Goal: Task Accomplishment & Management: Manage account settings

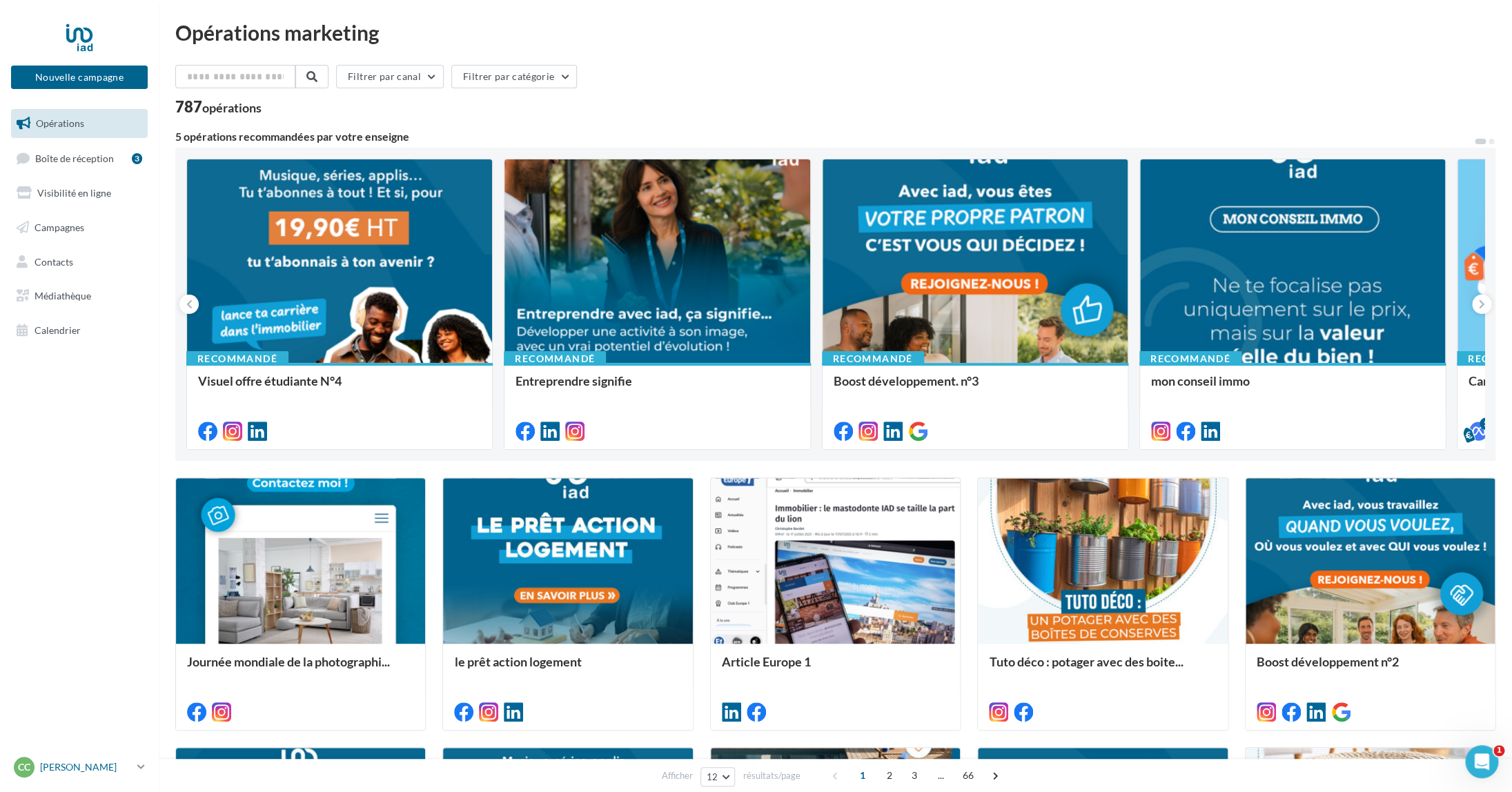
click at [75, 764] on p "[PERSON_NAME]" at bounding box center [86, 767] width 92 height 14
click at [115, 602] on link "Gérer mon compte" at bounding box center [114, 604] width 206 height 31
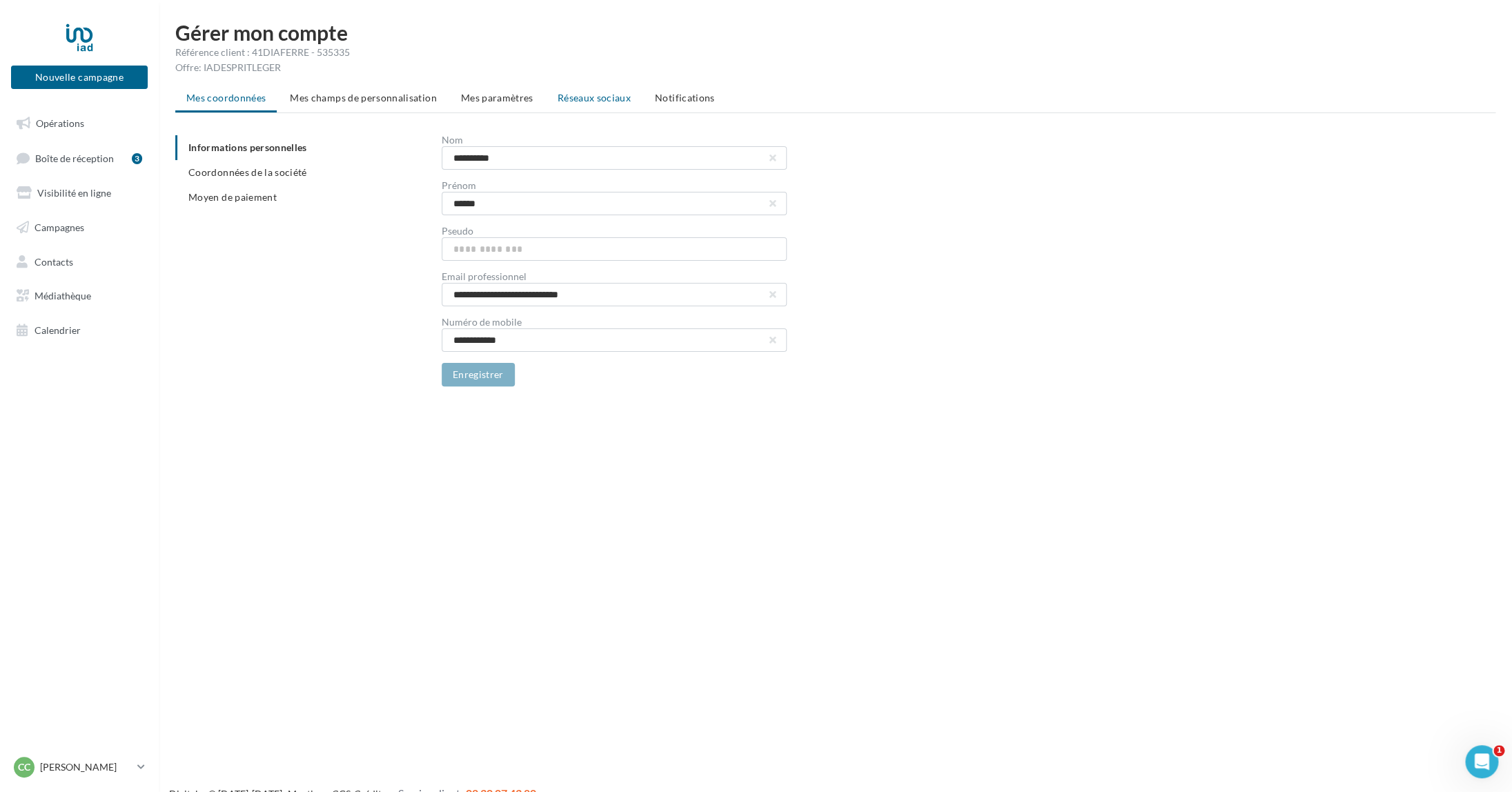
click at [583, 91] on li "Réseaux sociaux" at bounding box center [594, 98] width 95 height 25
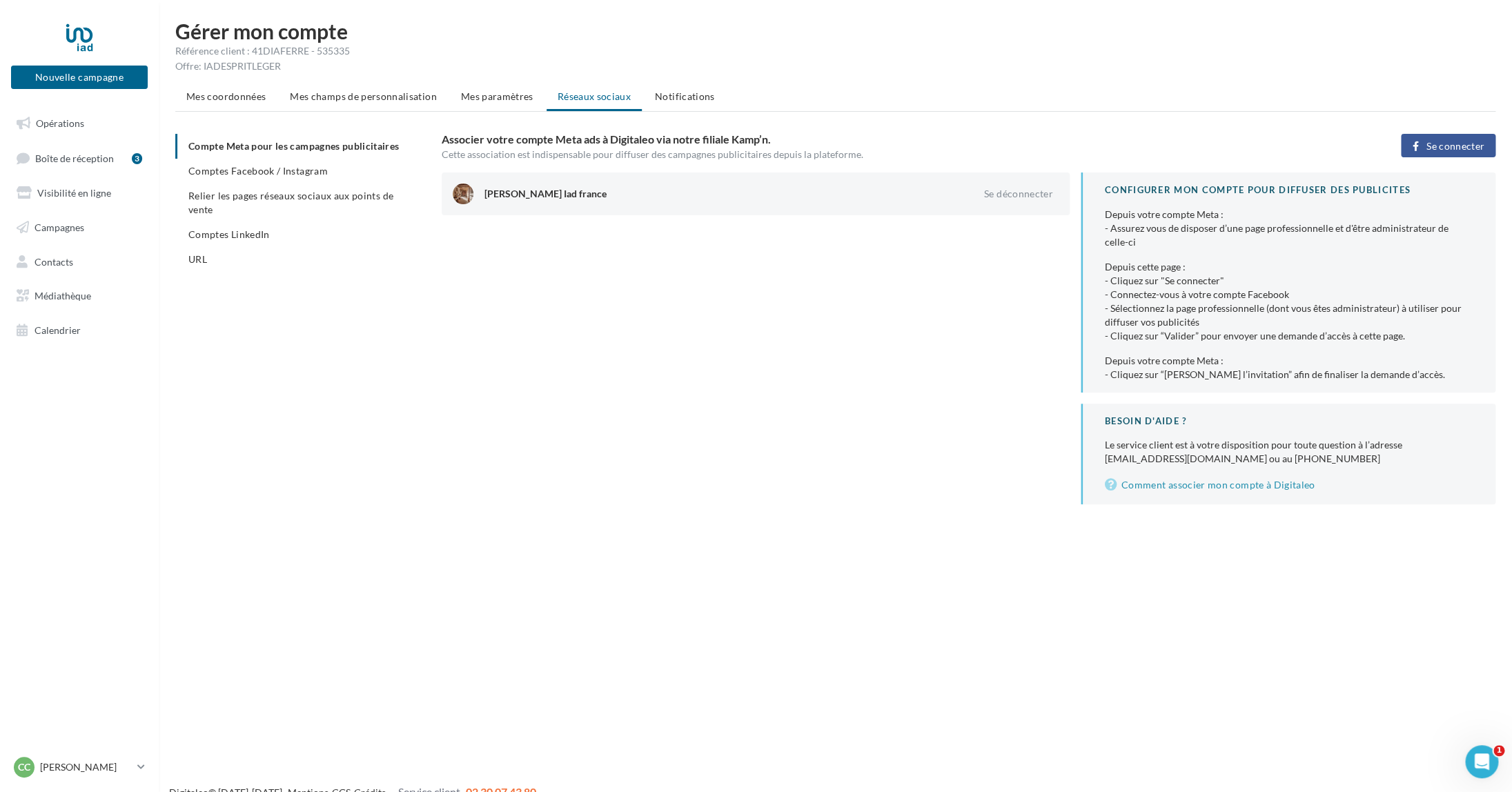
click at [1451, 148] on span "Se connecter" at bounding box center [1455, 146] width 58 height 11
click at [300, 174] on span "Comptes Facebook / Instagram" at bounding box center [258, 172] width 139 height 12
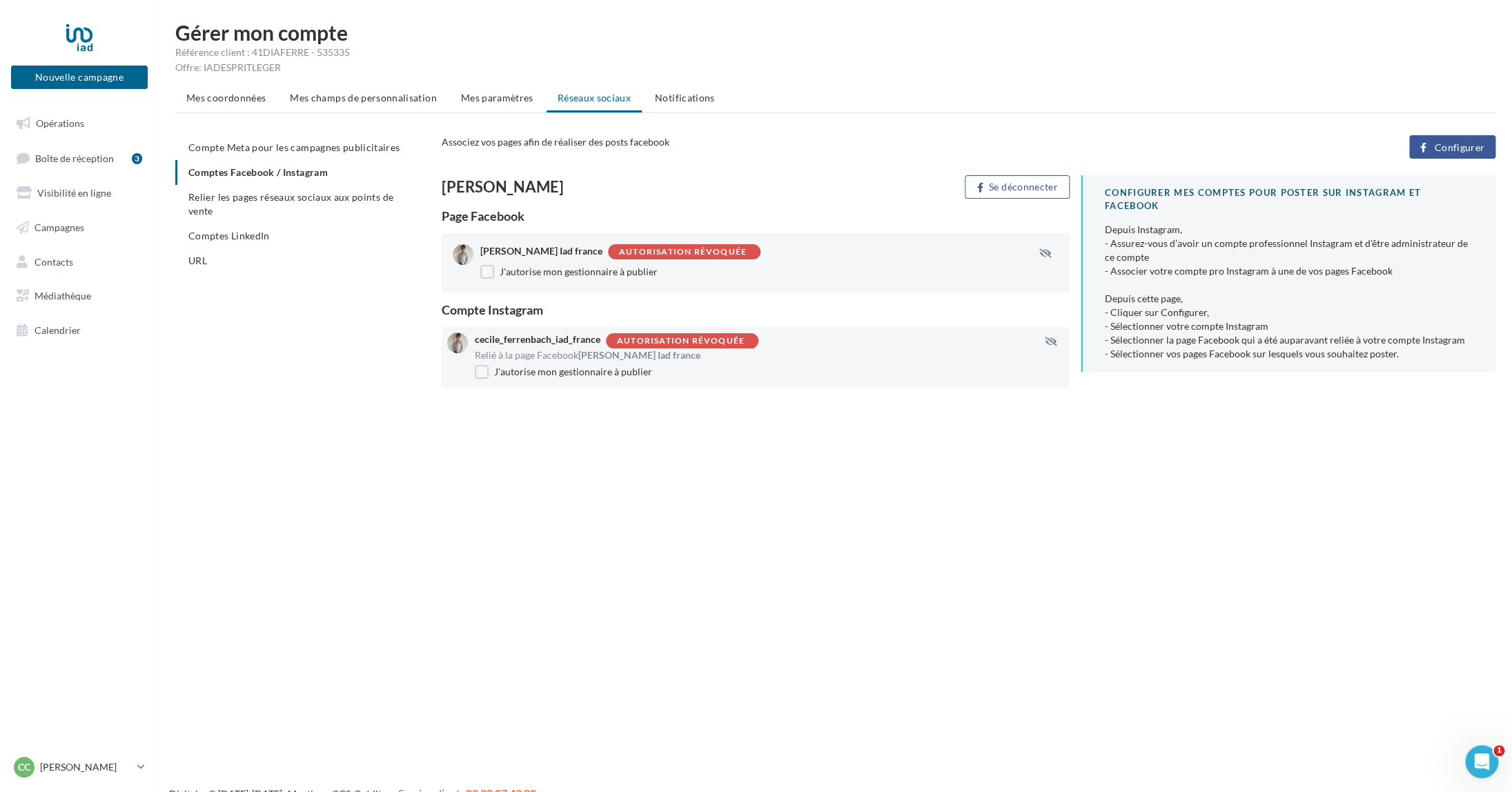
click at [1465, 145] on span "Configurer" at bounding box center [1459, 148] width 50 height 11
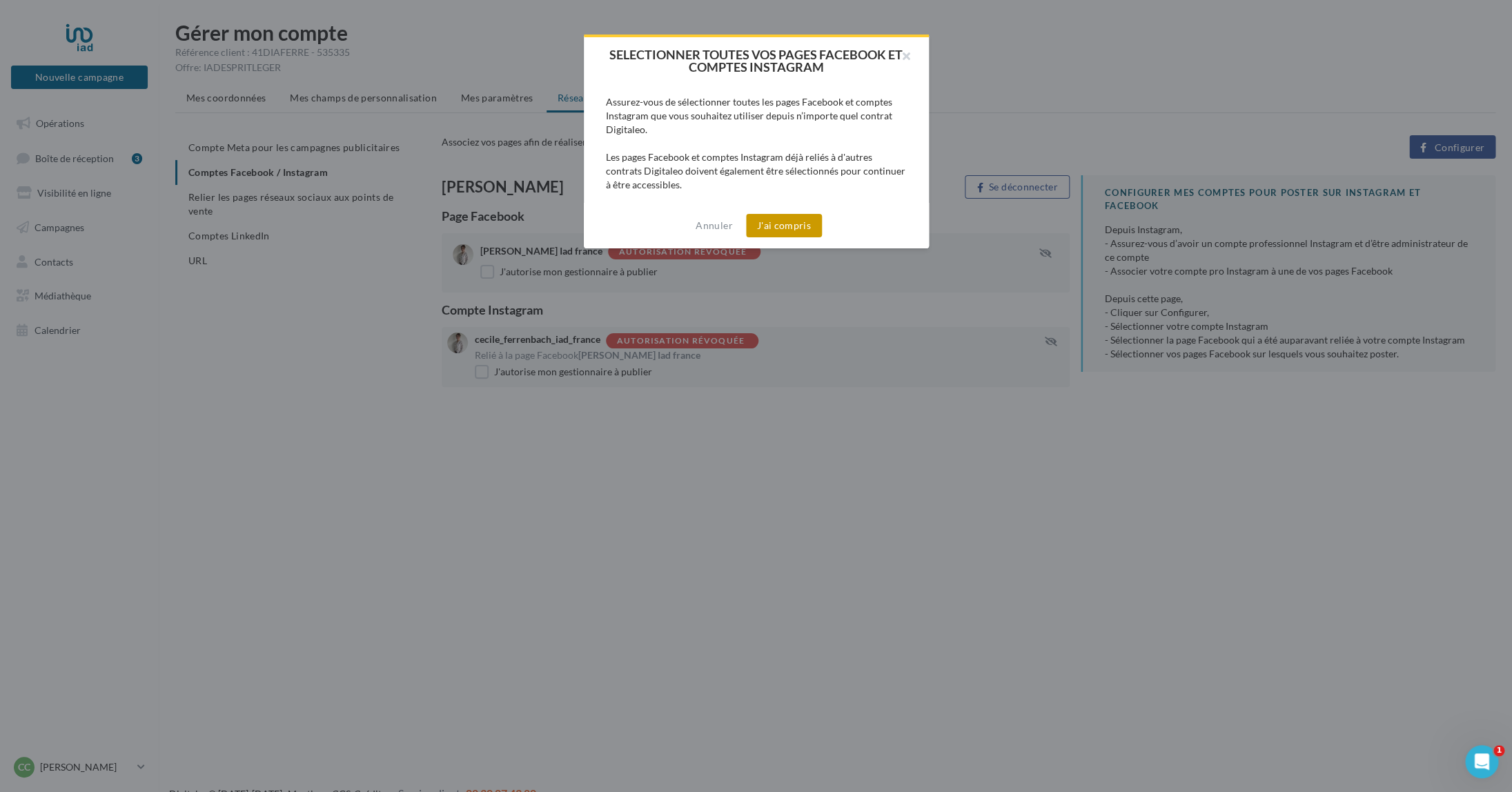
click at [792, 228] on button "J'ai compris" at bounding box center [784, 225] width 76 height 23
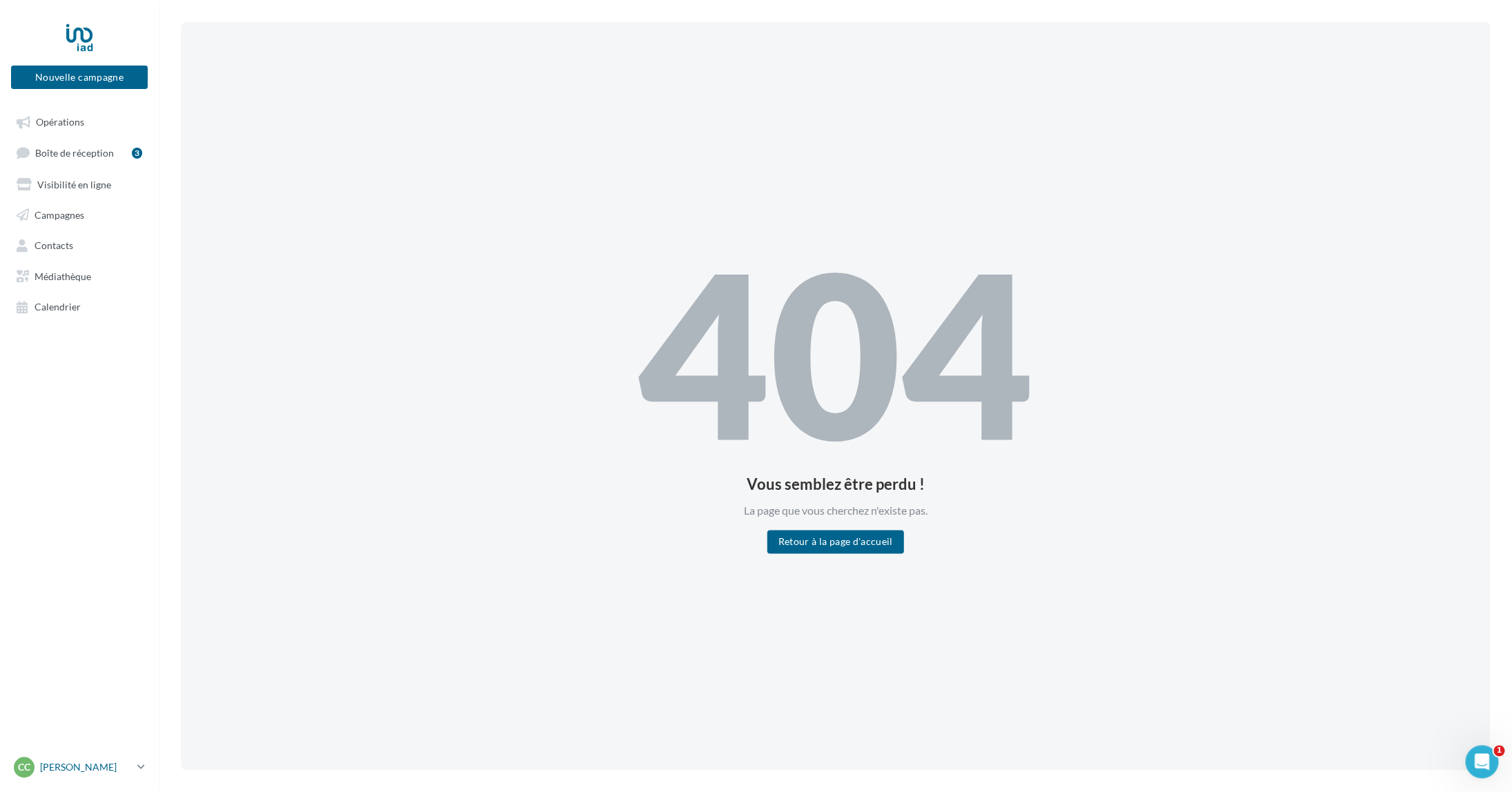
click at [78, 762] on p "[PERSON_NAME]" at bounding box center [86, 767] width 92 height 14
click at [86, 605] on link "Gérer mon compte" at bounding box center [114, 608] width 206 height 30
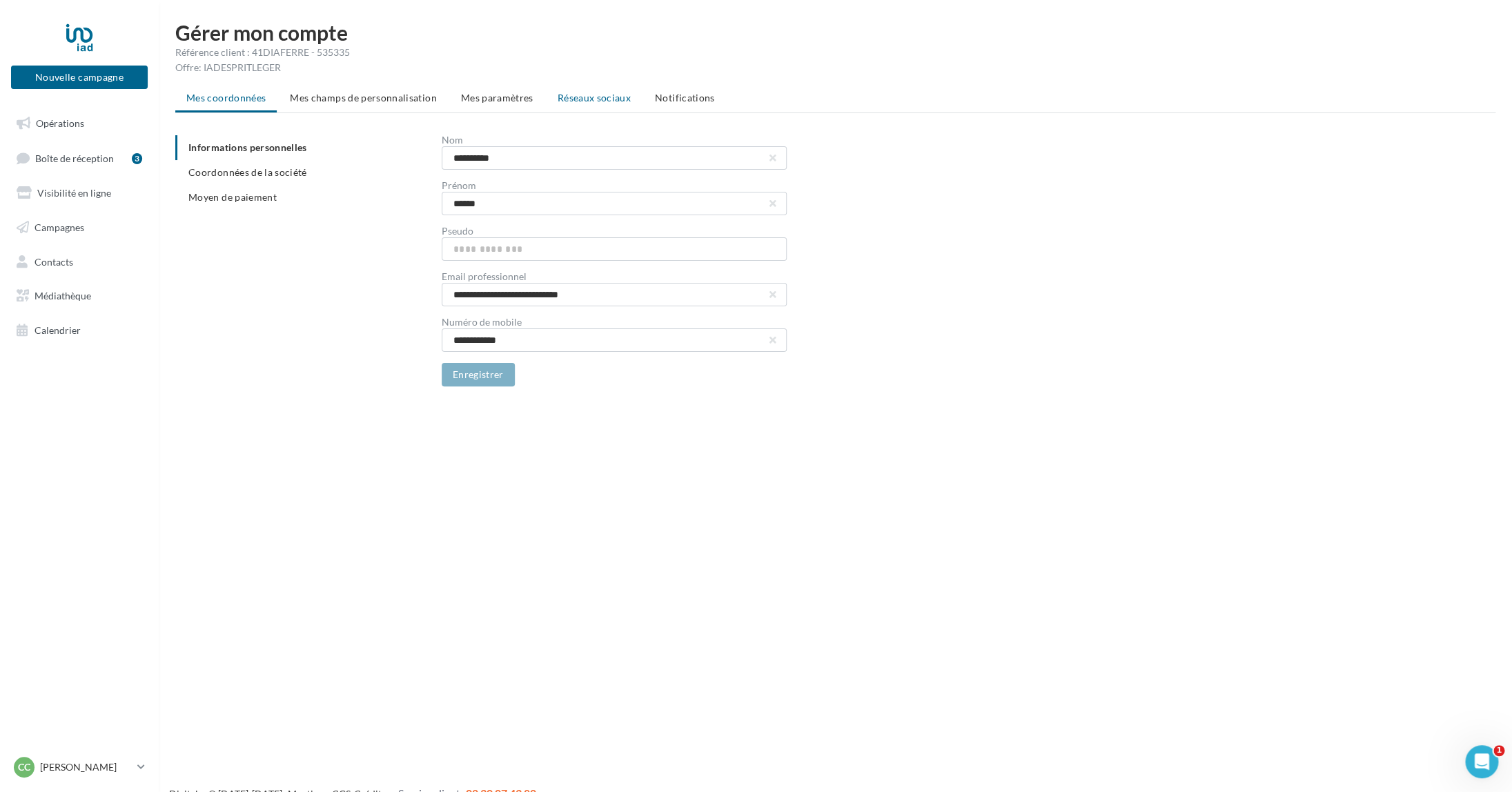
click at [591, 96] on span "Réseaux sociaux" at bounding box center [594, 98] width 73 height 12
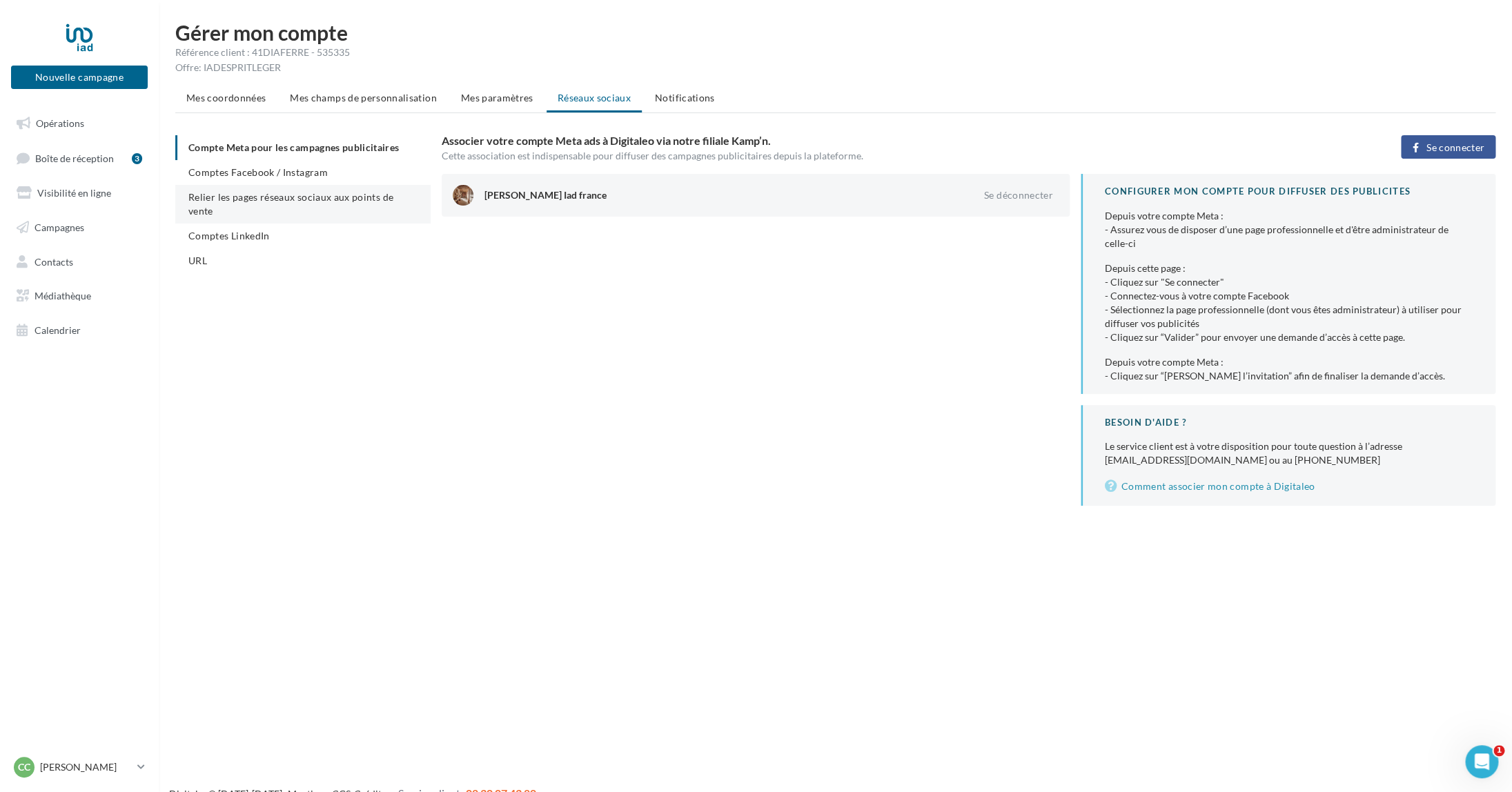
click at [285, 196] on span "Relier les pages réseaux sociaux aux points de vente" at bounding box center [291, 204] width 205 height 26
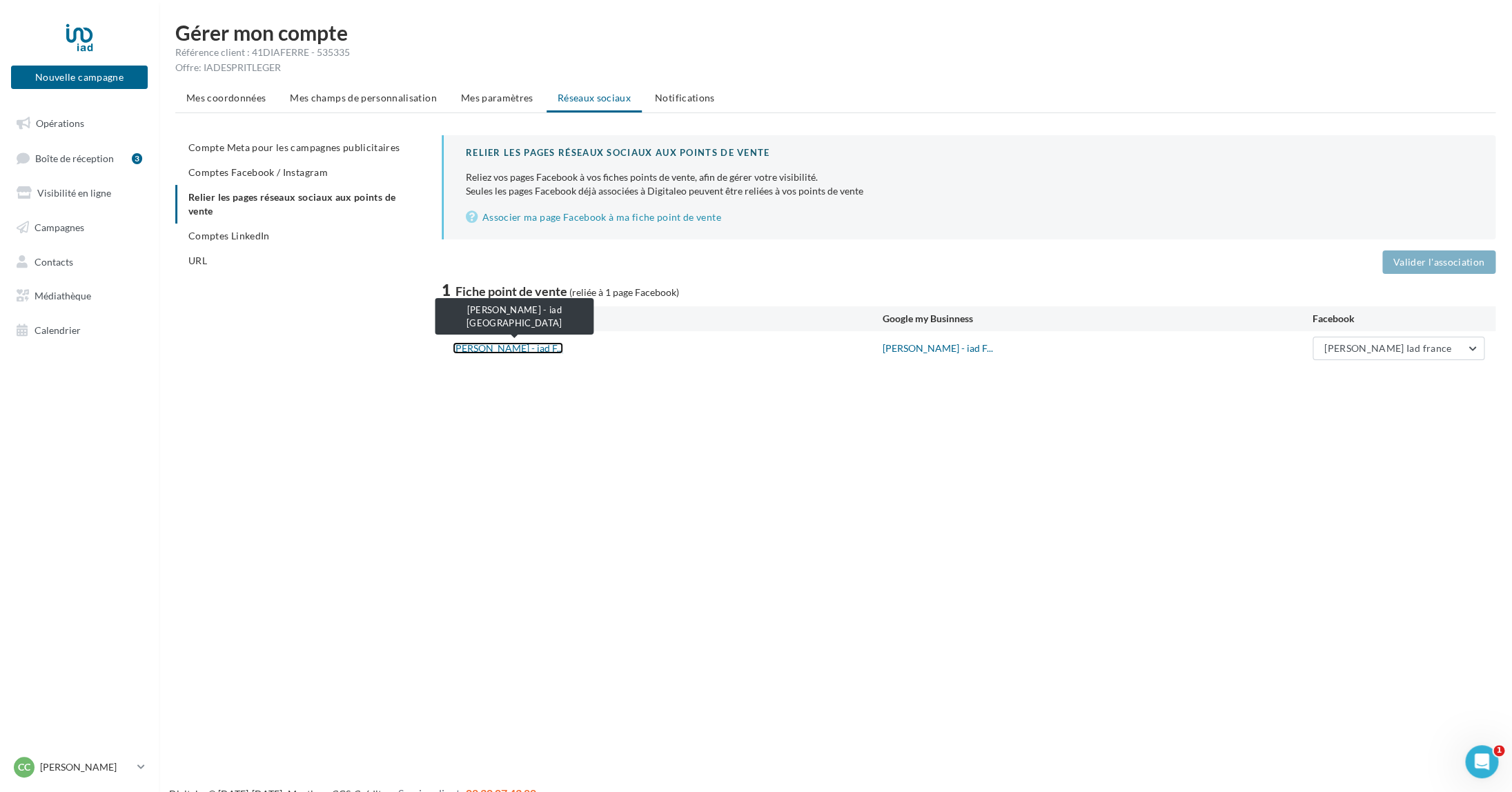
click at [525, 349] on link "Cécile FERRENBACH - iad F..." at bounding box center [508, 349] width 111 height 12
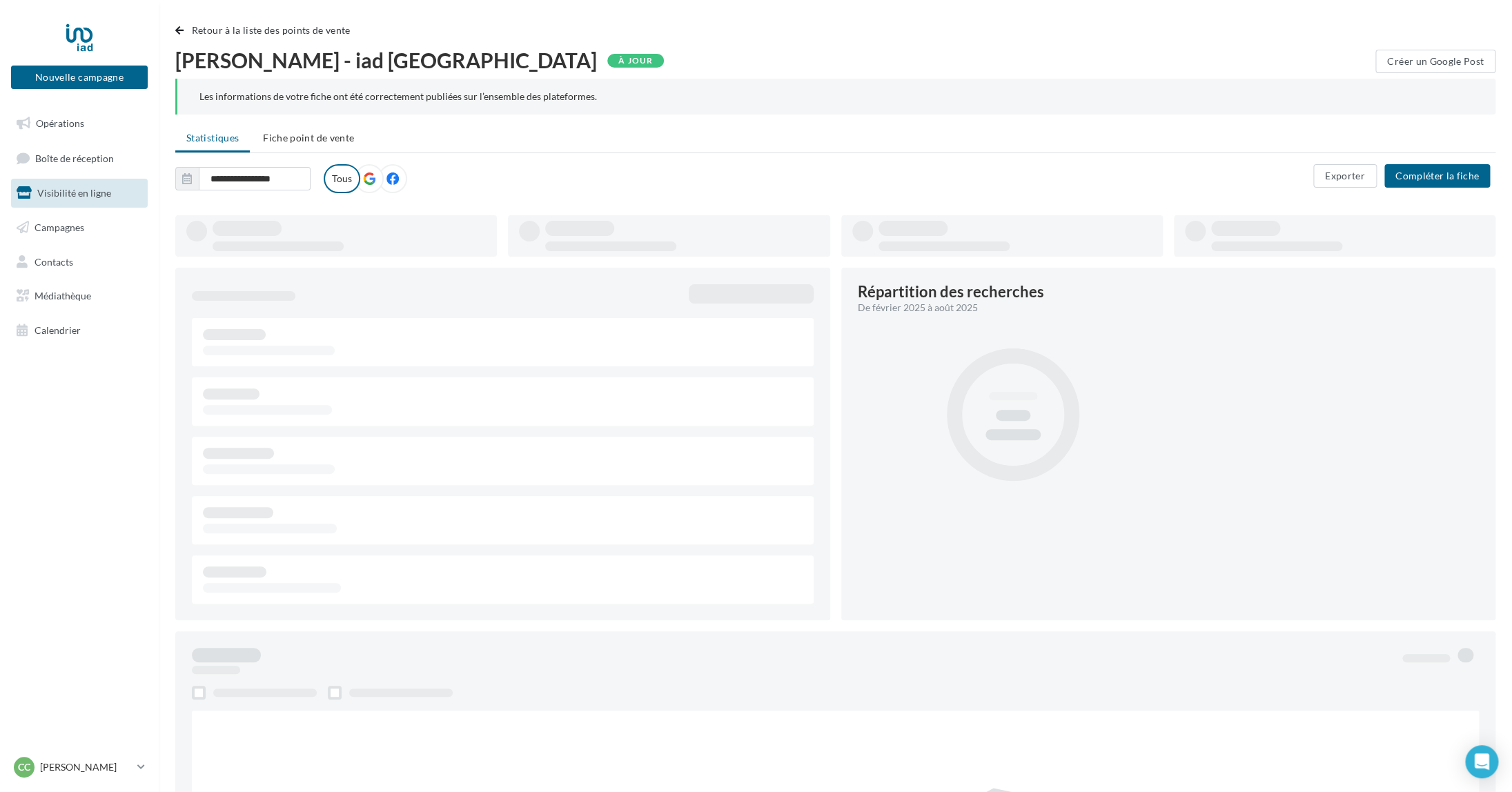
type input "**********"
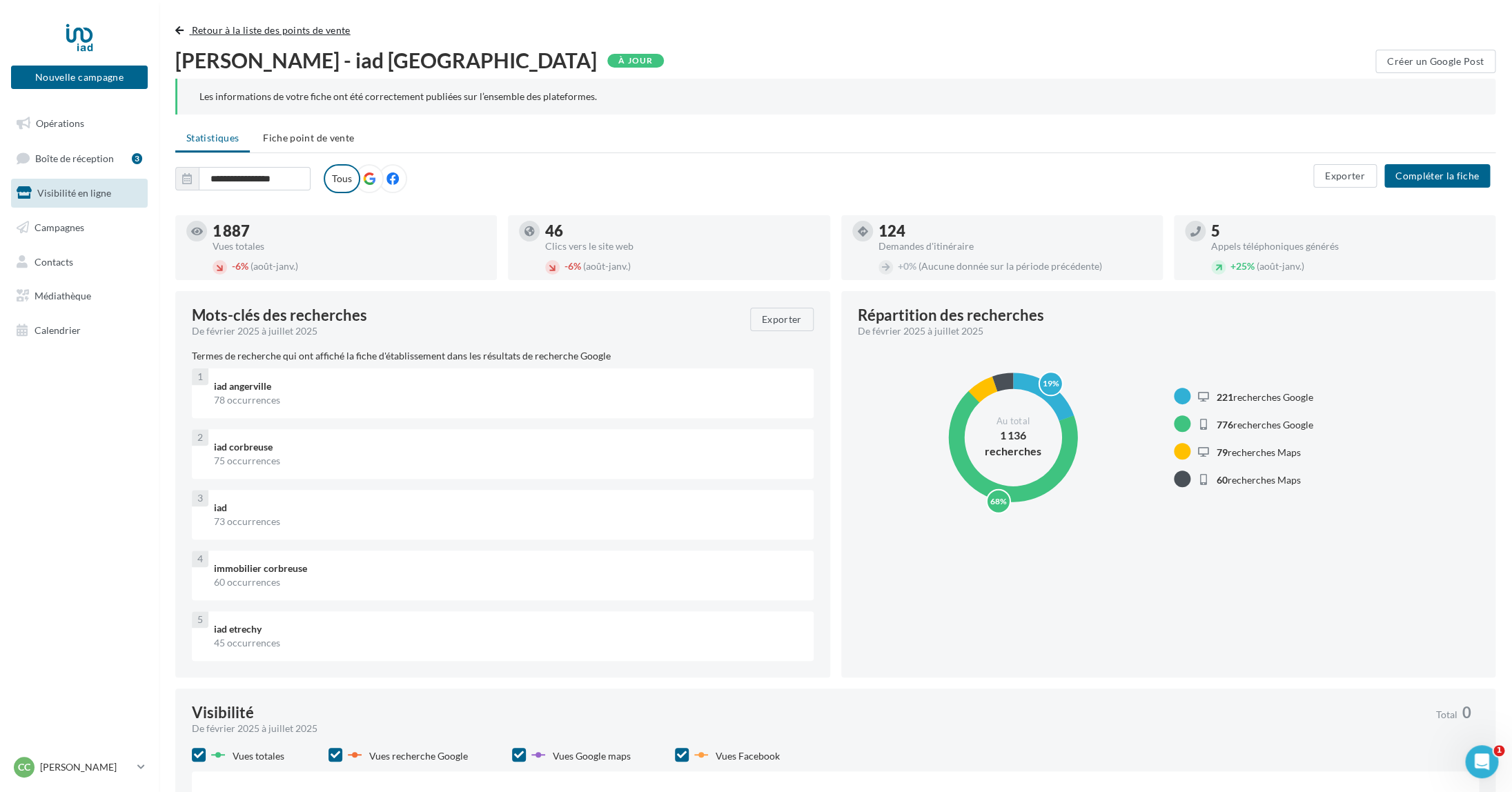
click at [191, 28] on button "Retour à la liste des points de vente" at bounding box center [266, 30] width 181 height 17
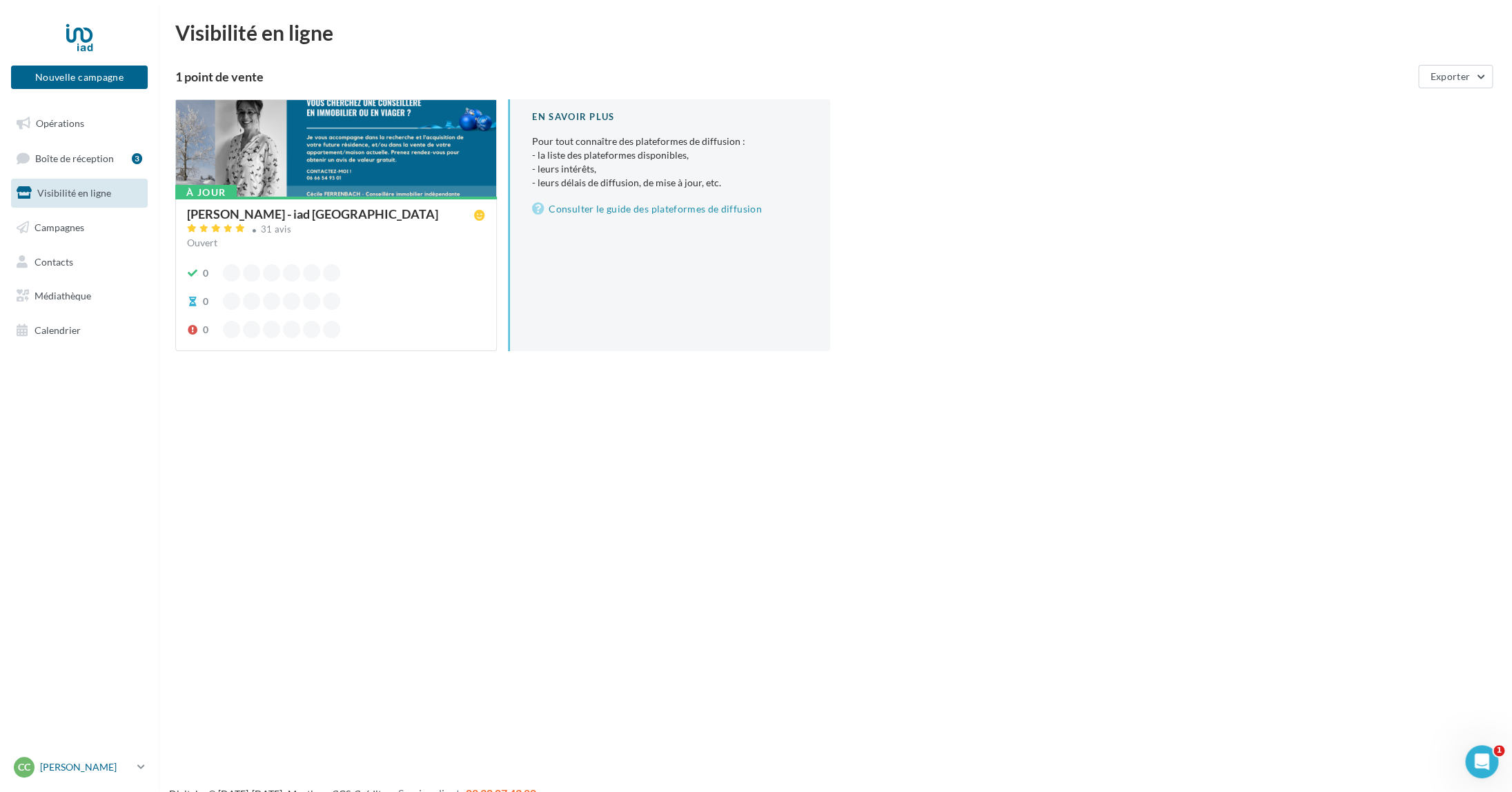
click at [78, 764] on p "[PERSON_NAME]" at bounding box center [86, 767] width 92 height 14
click at [110, 602] on link "Gérer mon compte" at bounding box center [114, 604] width 206 height 31
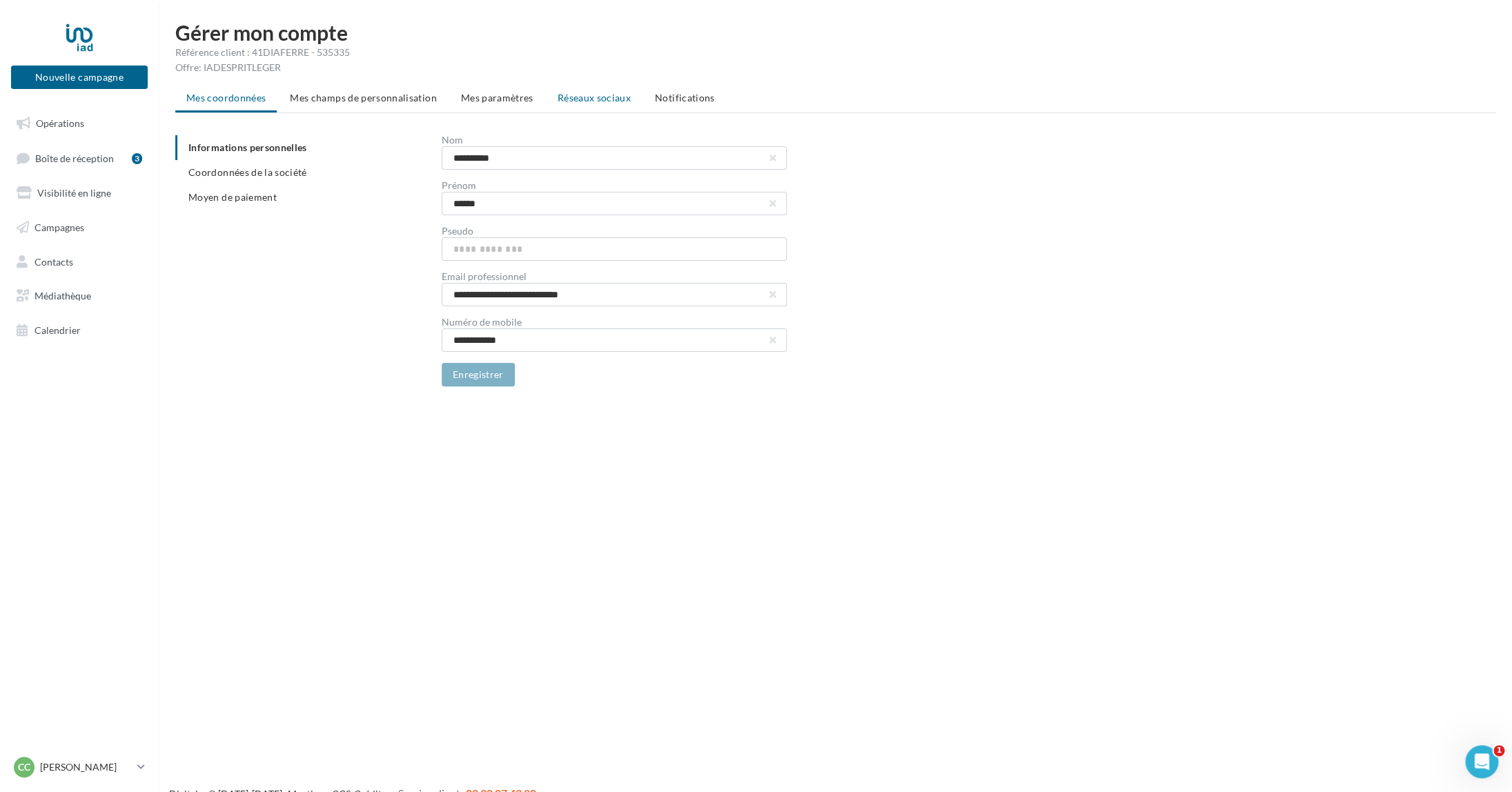
click at [584, 96] on span "Réseaux sociaux" at bounding box center [594, 98] width 73 height 12
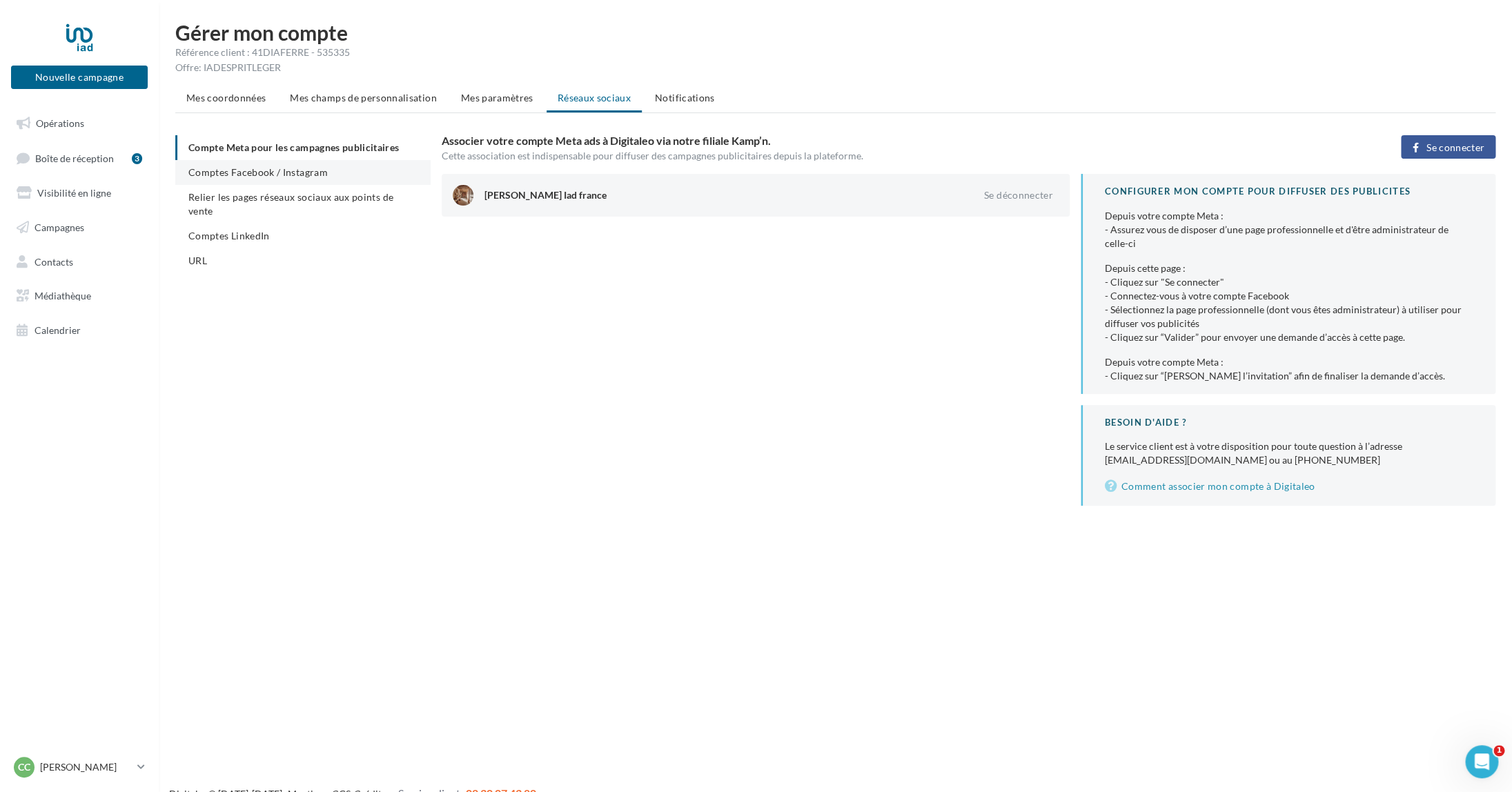
click at [298, 172] on span "Comptes Facebook / Instagram" at bounding box center [258, 172] width 139 height 12
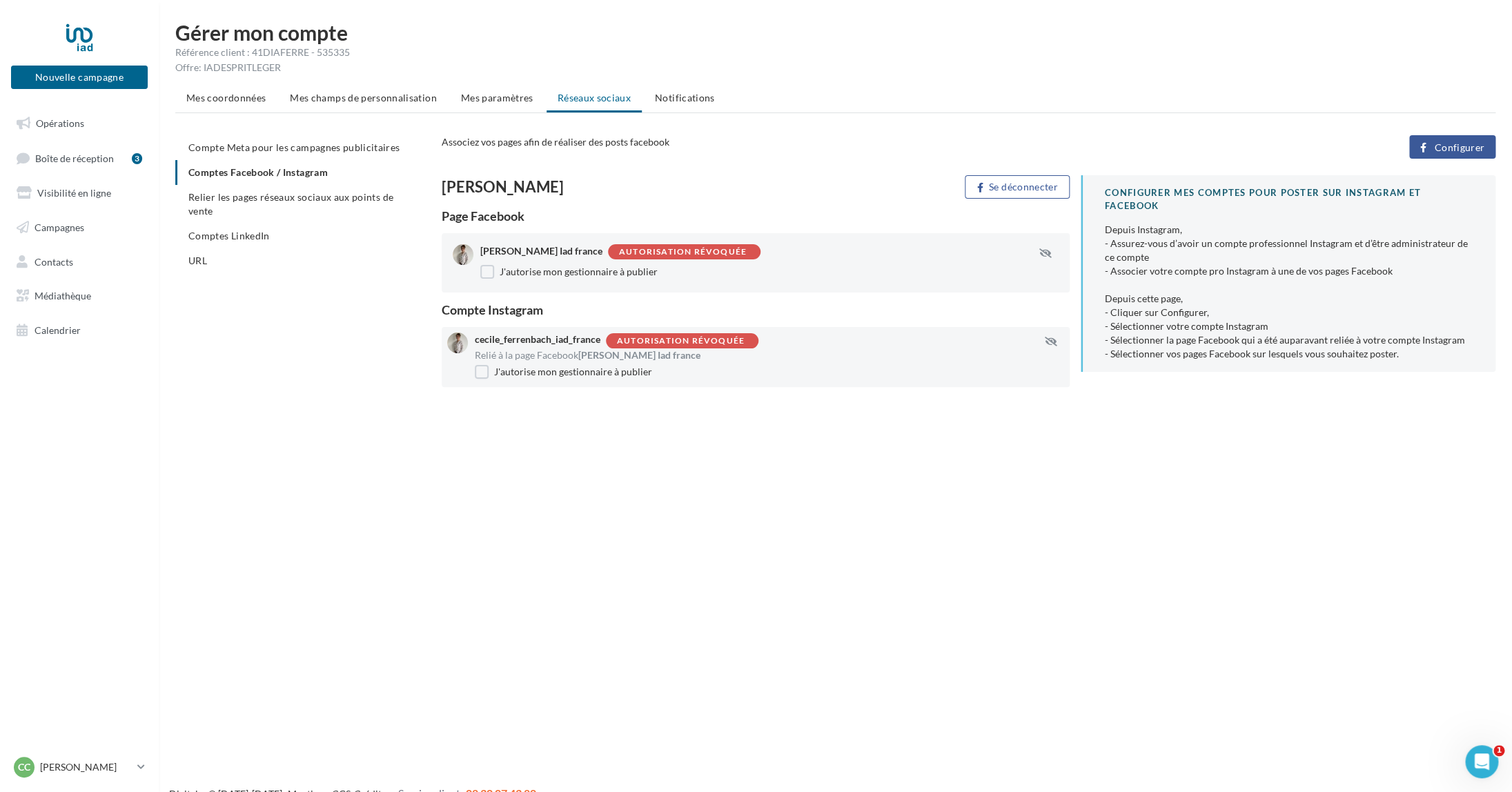
click at [1457, 148] on span "Configurer" at bounding box center [1459, 148] width 50 height 11
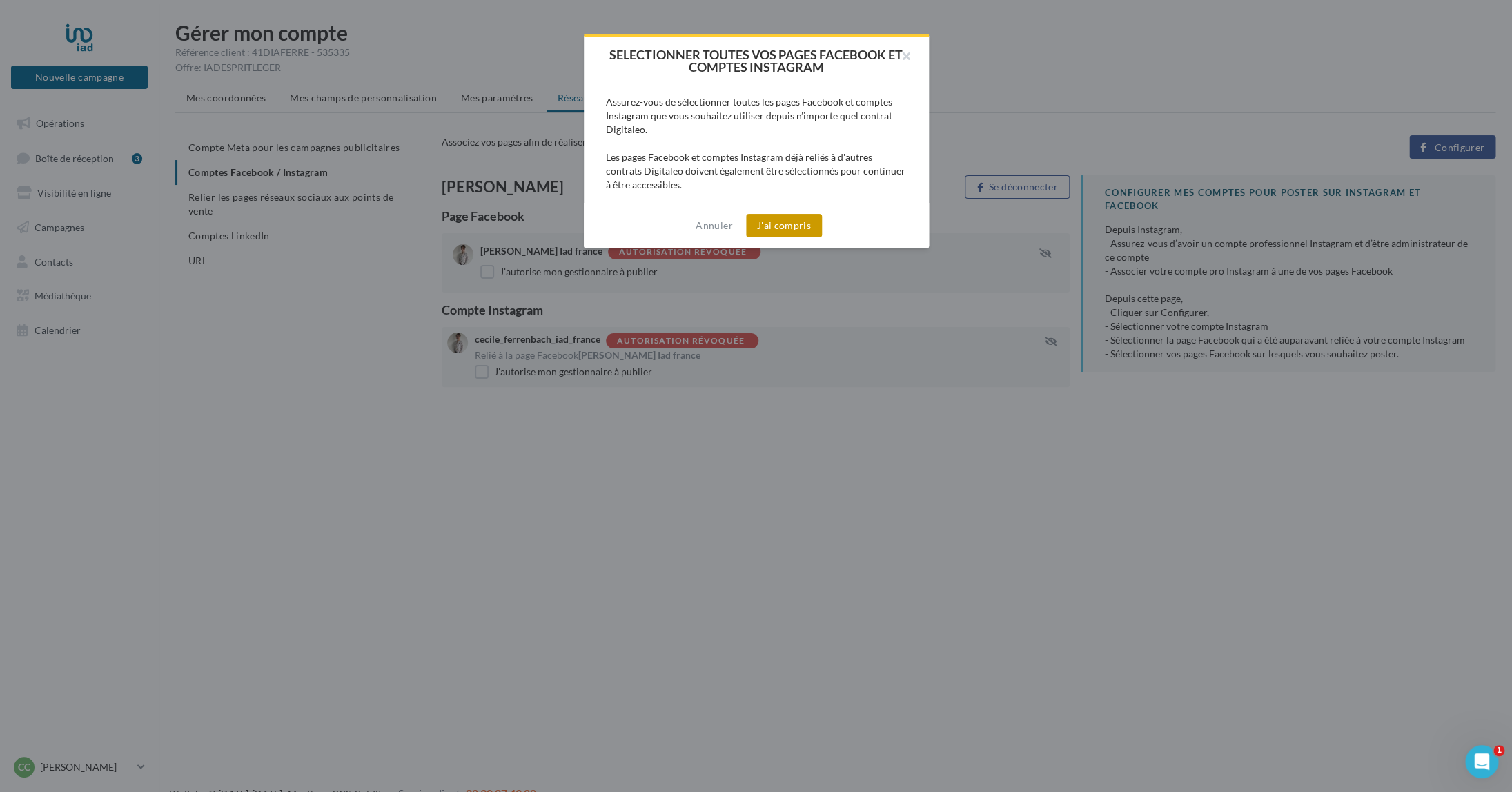
click at [791, 227] on button "J'ai compris" at bounding box center [784, 225] width 76 height 23
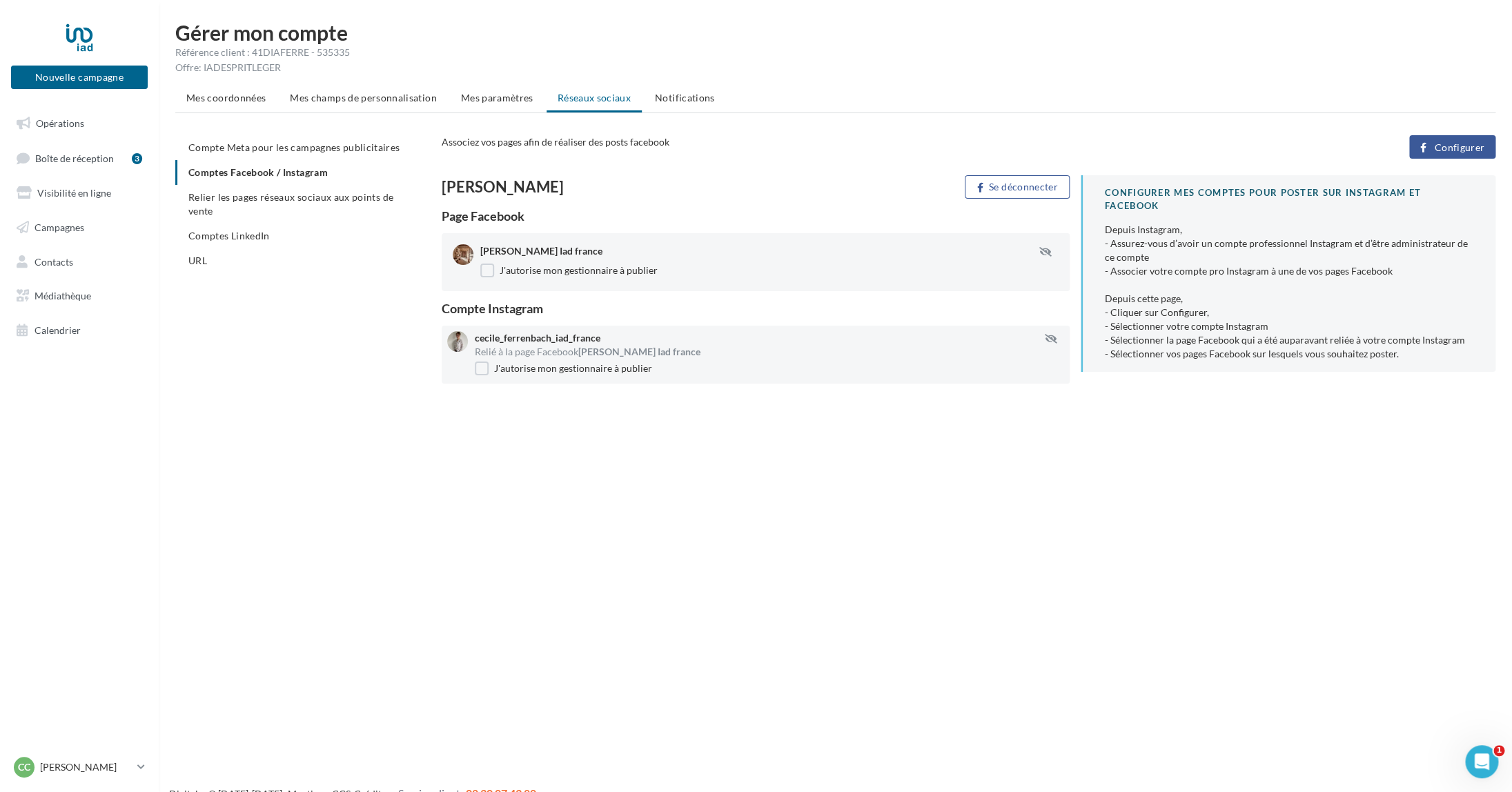
click at [1467, 147] on span "Configurer" at bounding box center [1459, 148] width 50 height 11
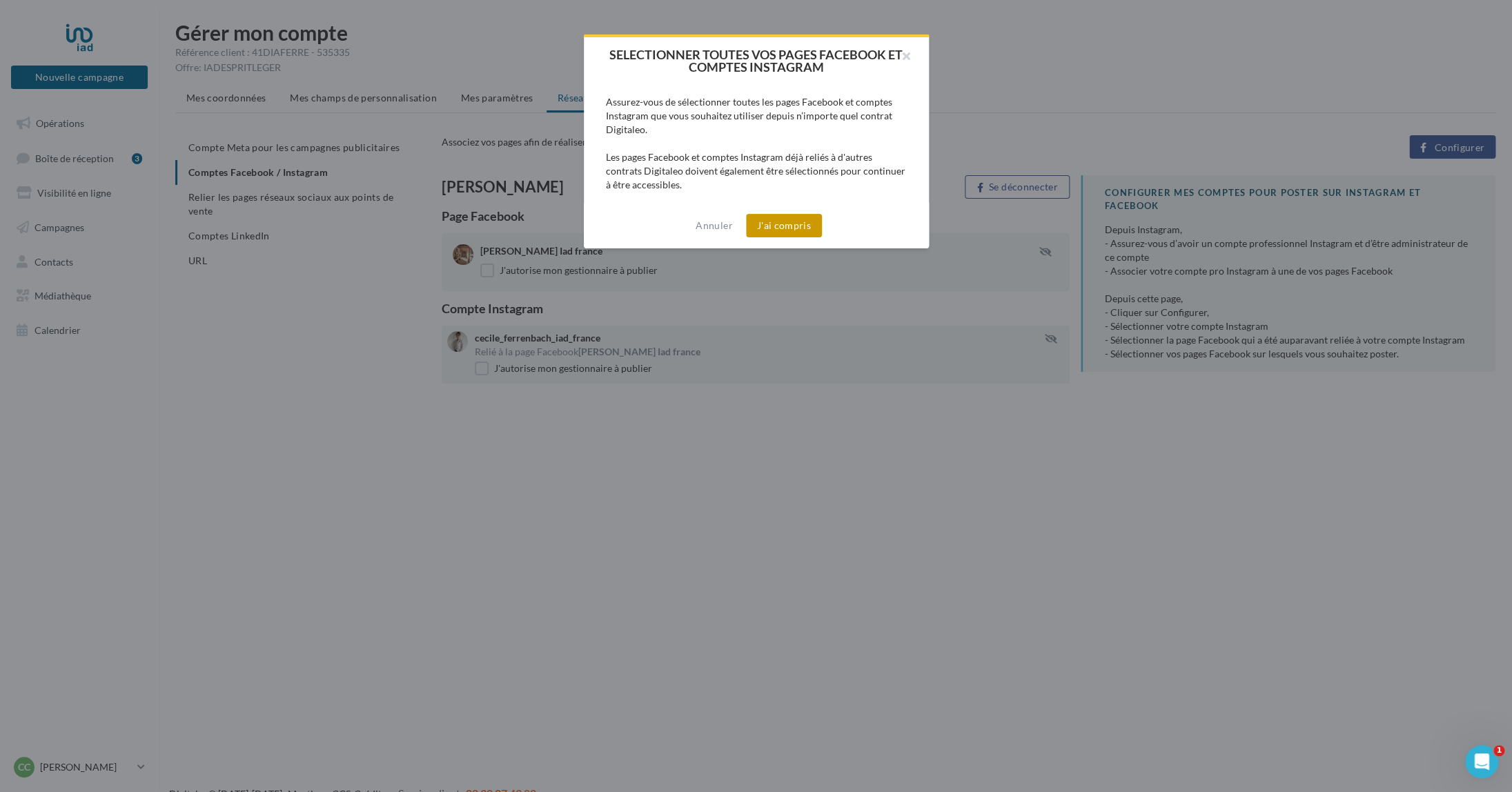
click at [786, 223] on button "J'ai compris" at bounding box center [784, 225] width 76 height 23
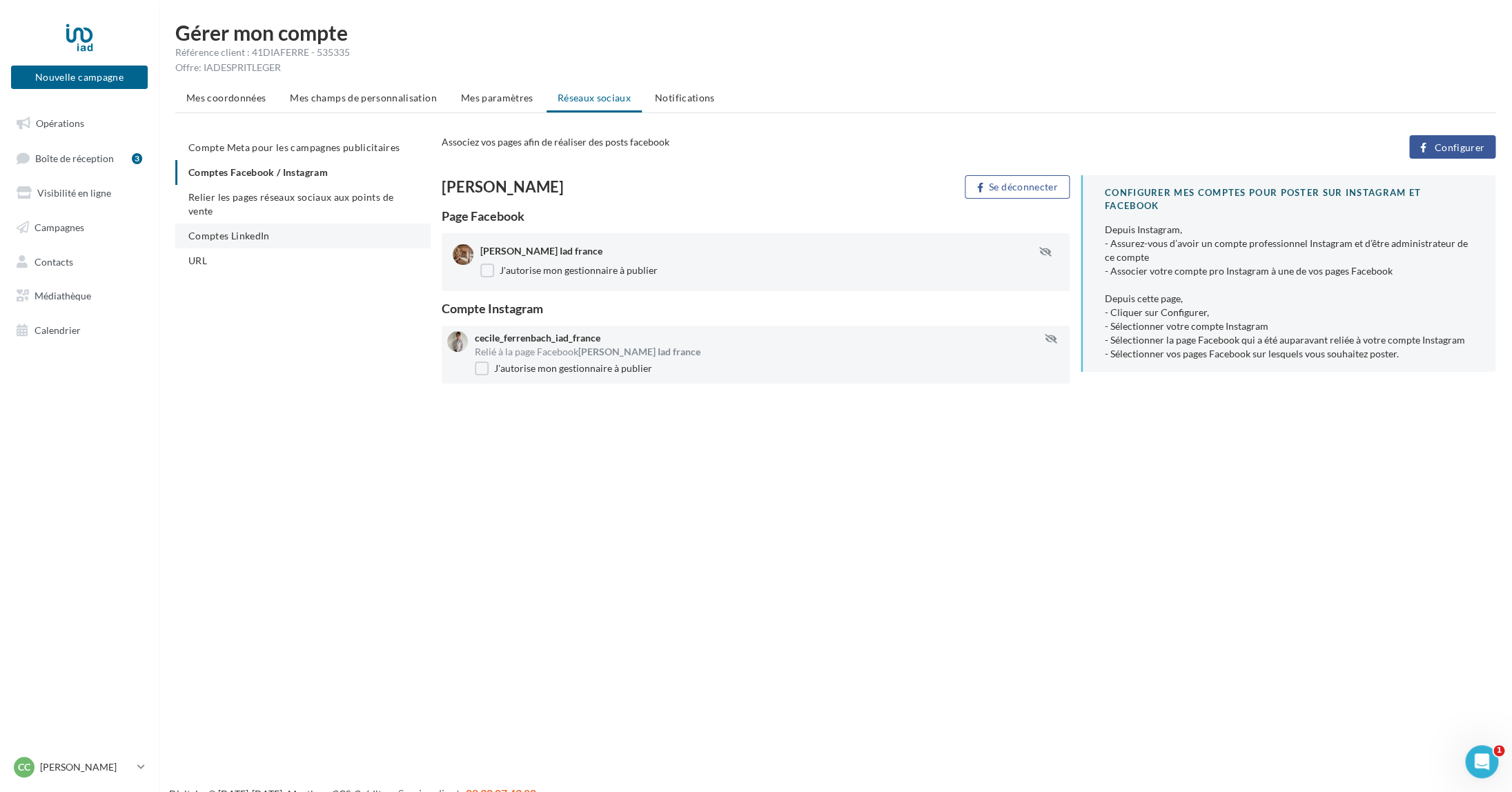
click at [242, 230] on span "Comptes LinkedIn" at bounding box center [229, 236] width 81 height 12
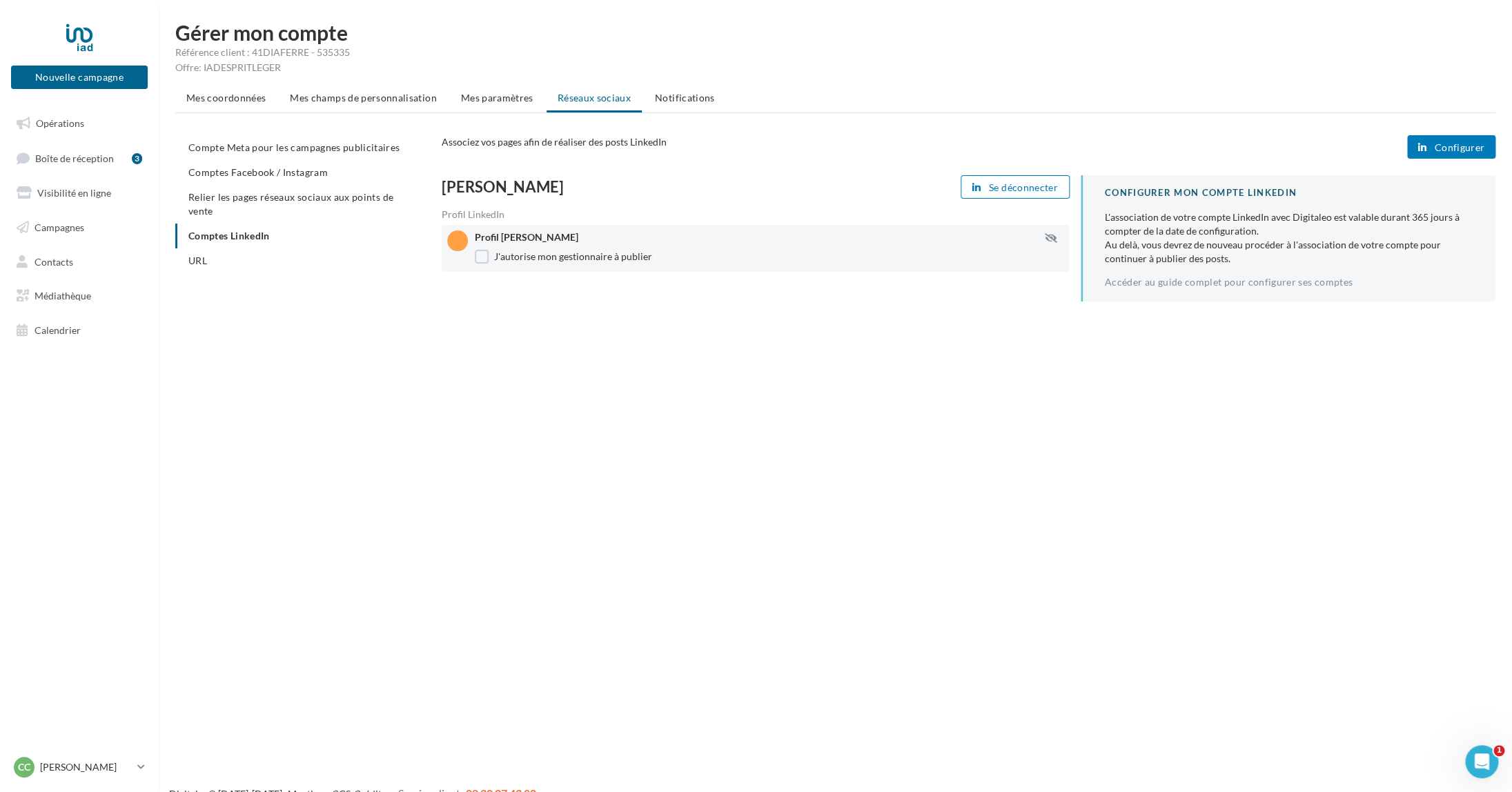
click at [1471, 145] on span "Configurer" at bounding box center [1459, 148] width 50 height 11
click at [1456, 148] on span "Configurer" at bounding box center [1459, 148] width 50 height 11
click at [204, 254] on span "URL" at bounding box center [197, 260] width 19 height 12
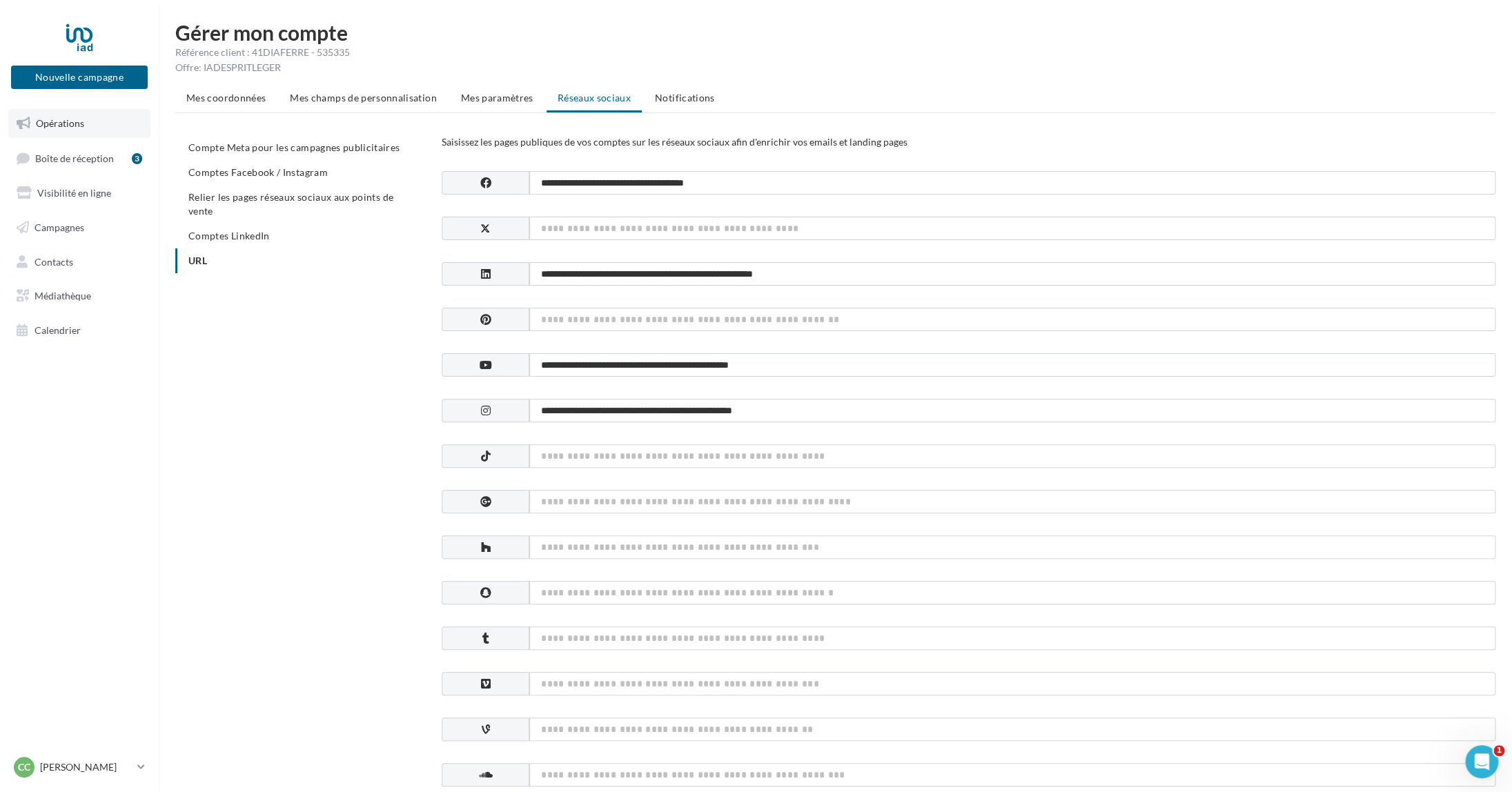
click at [57, 126] on span "Opérations" at bounding box center [60, 123] width 48 height 12
